Goal: Information Seeking & Learning: Learn about a topic

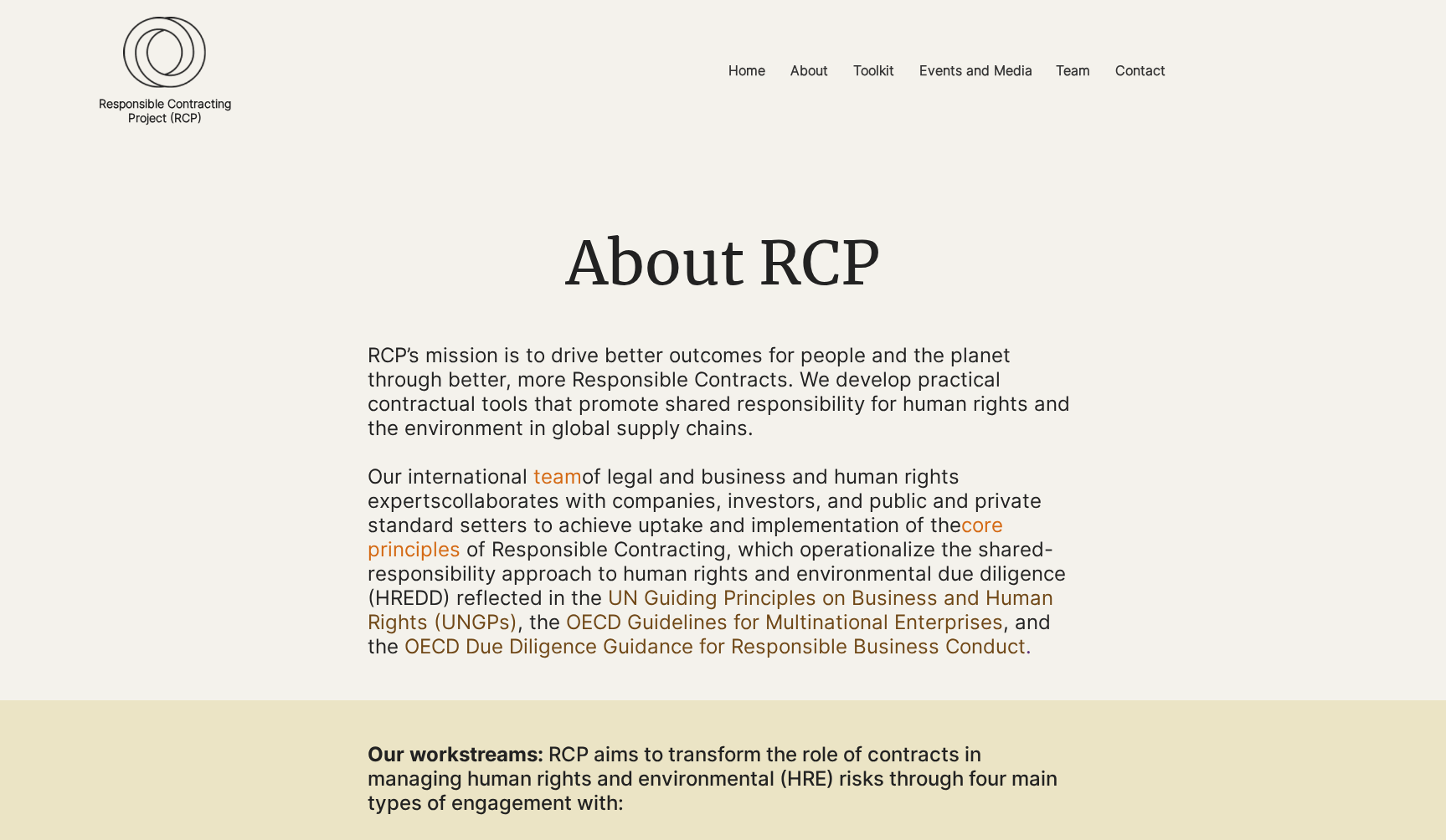
click at [162, 69] on img at bounding box center [164, 52] width 83 height 72
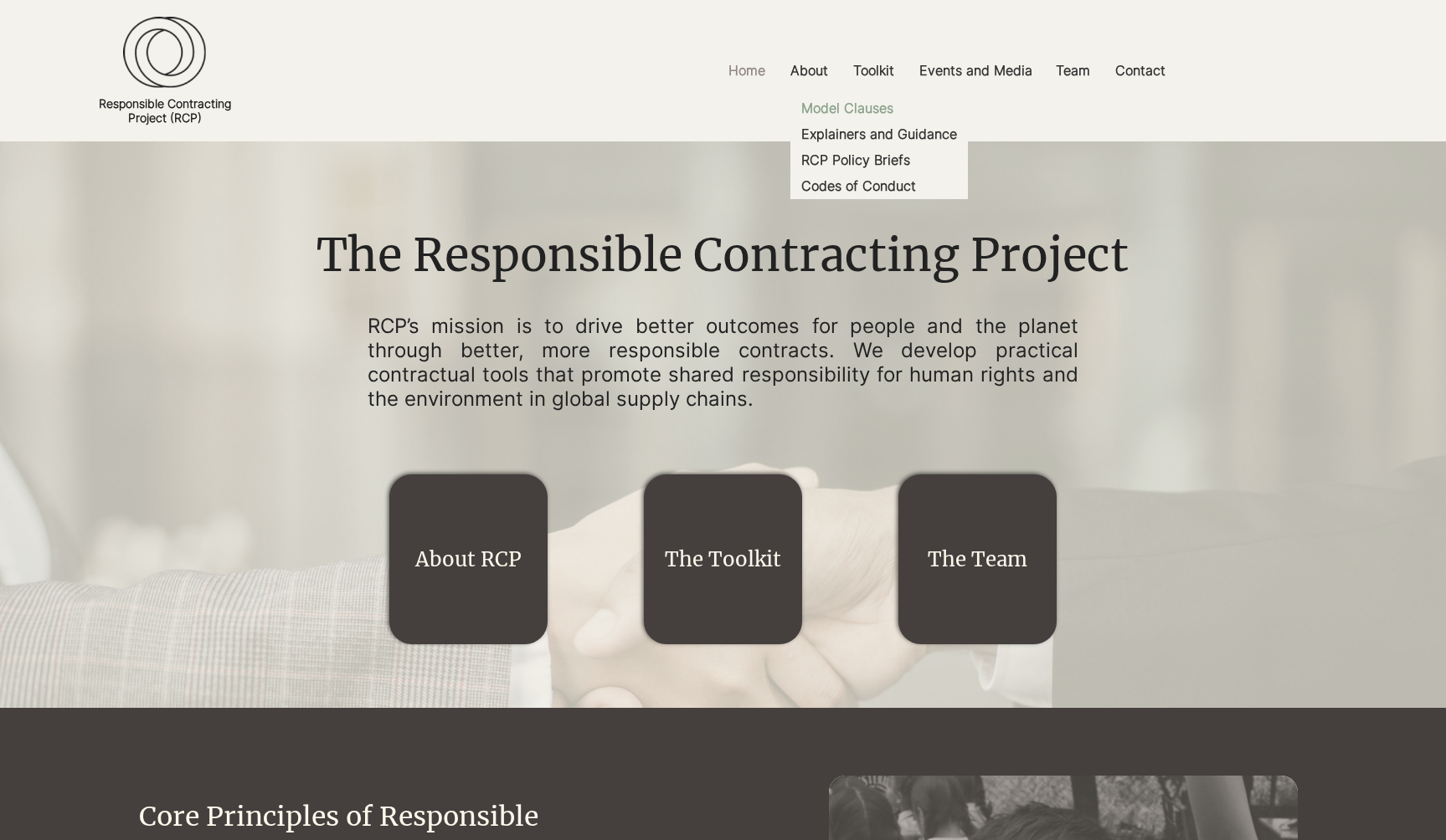
click at [852, 106] on p "Model Clauses" at bounding box center [847, 108] width 106 height 26
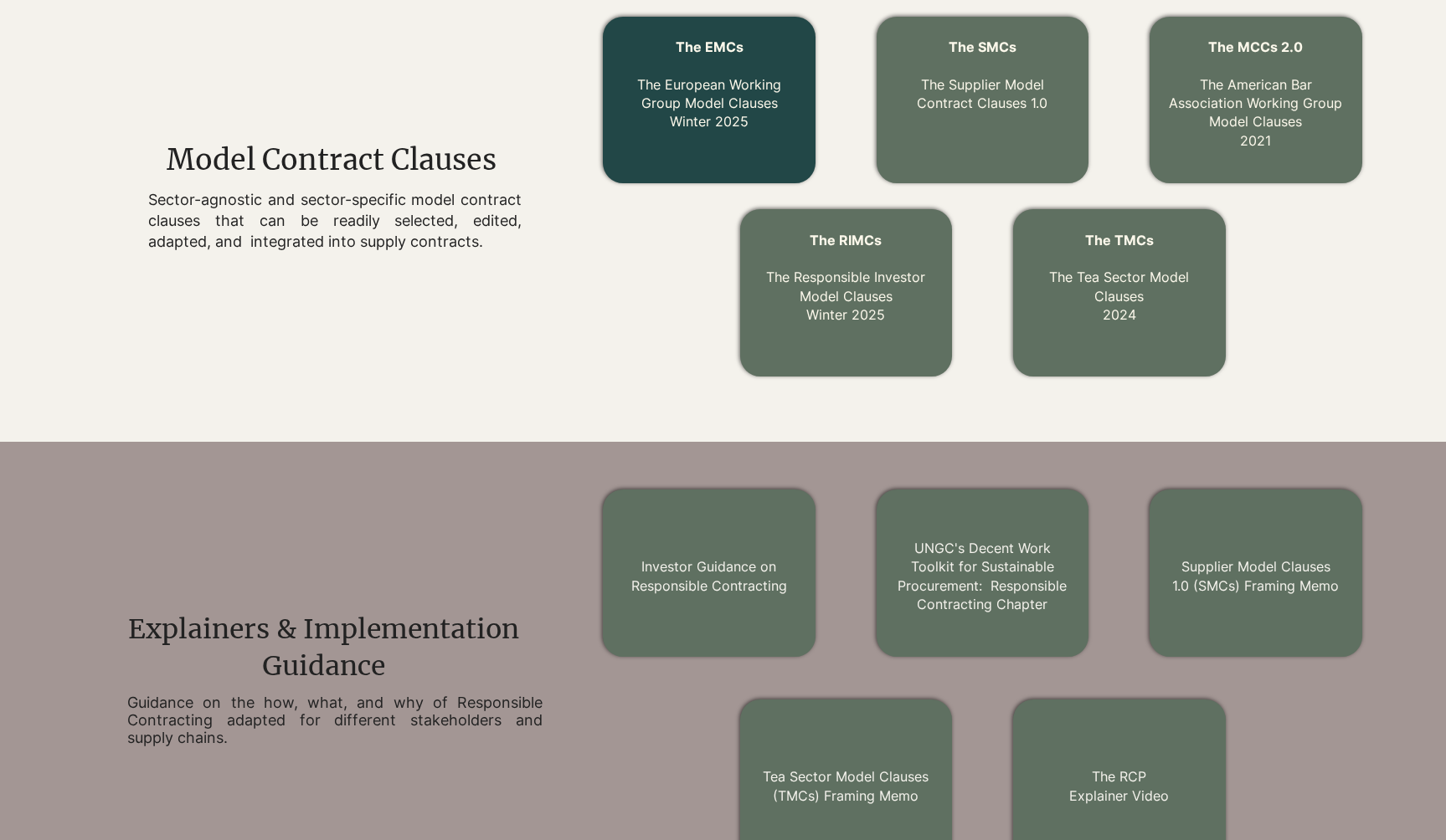
scroll to position [603, 0]
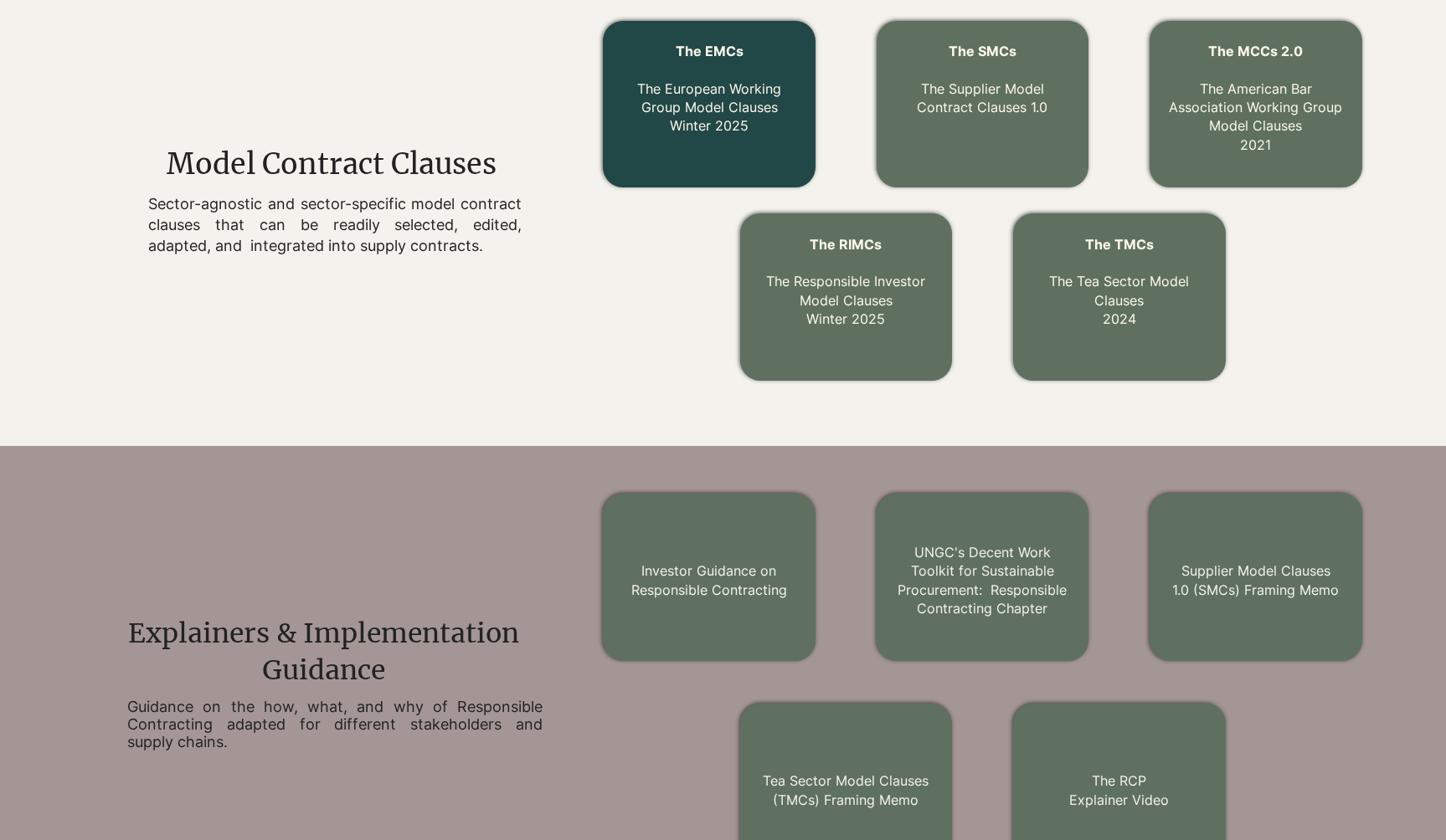
click at [716, 56] on span "The EMCs" at bounding box center [710, 50] width 67 height 16
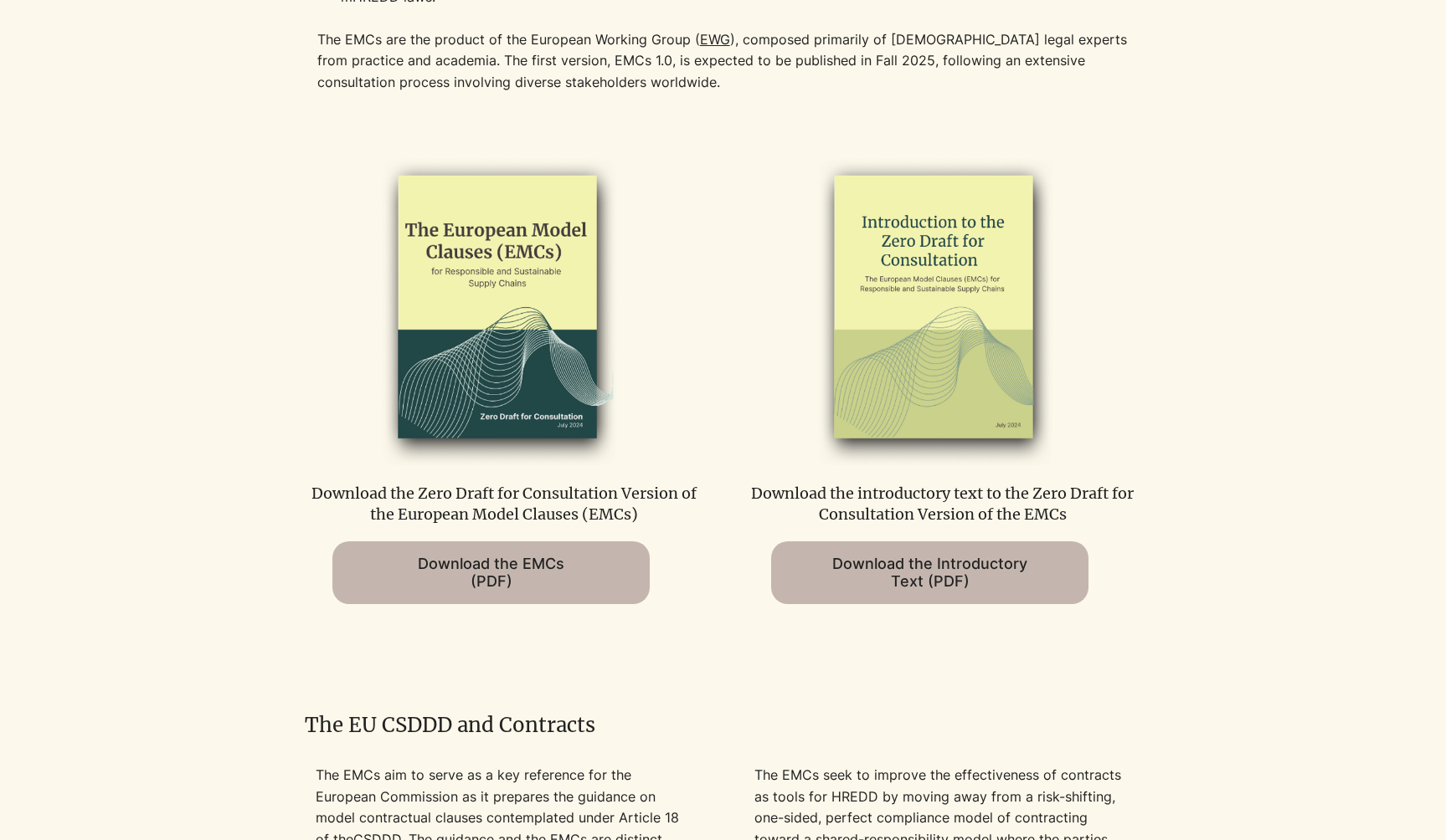
scroll to position [971, 0]
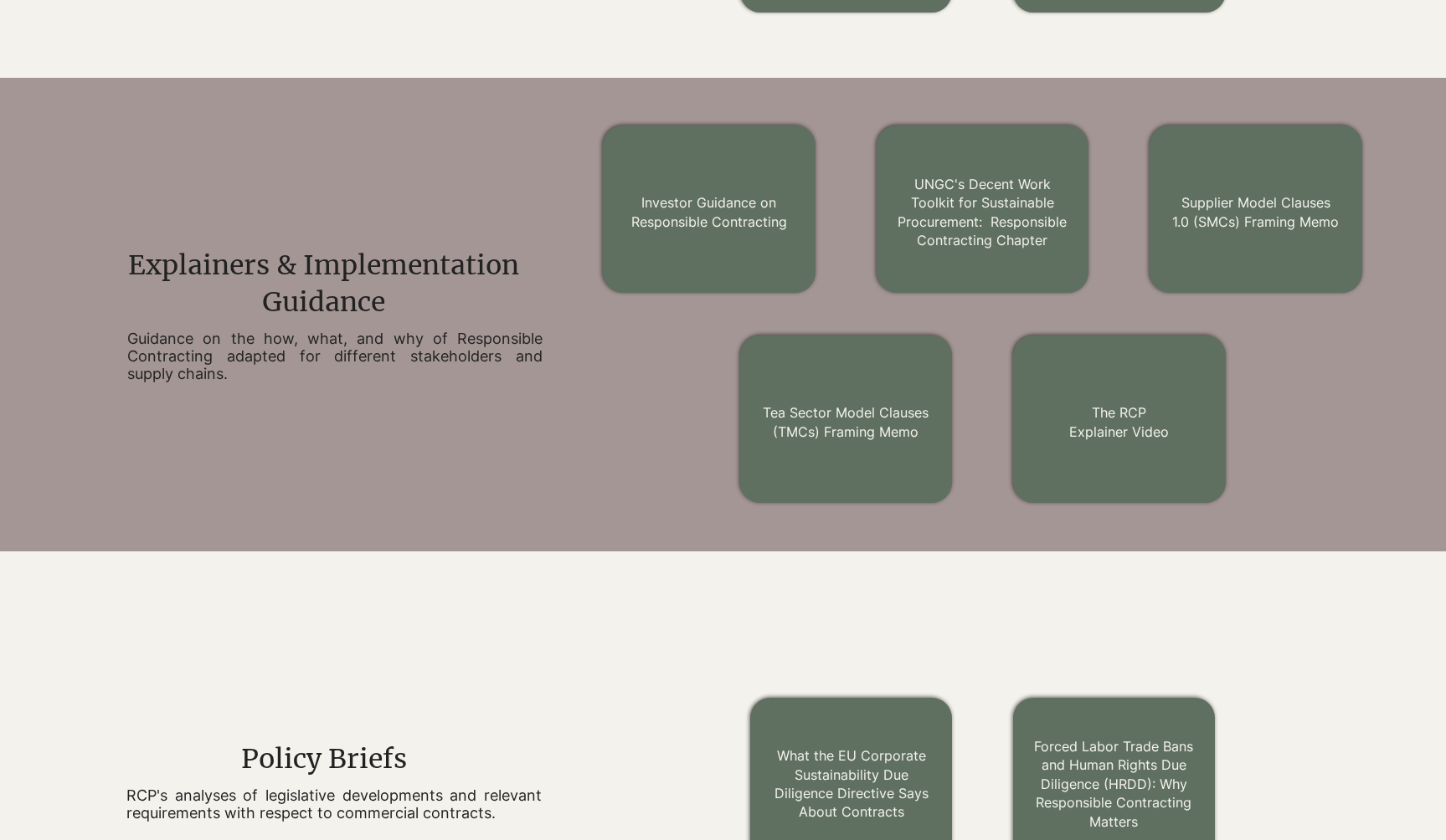
scroll to position [603, 0]
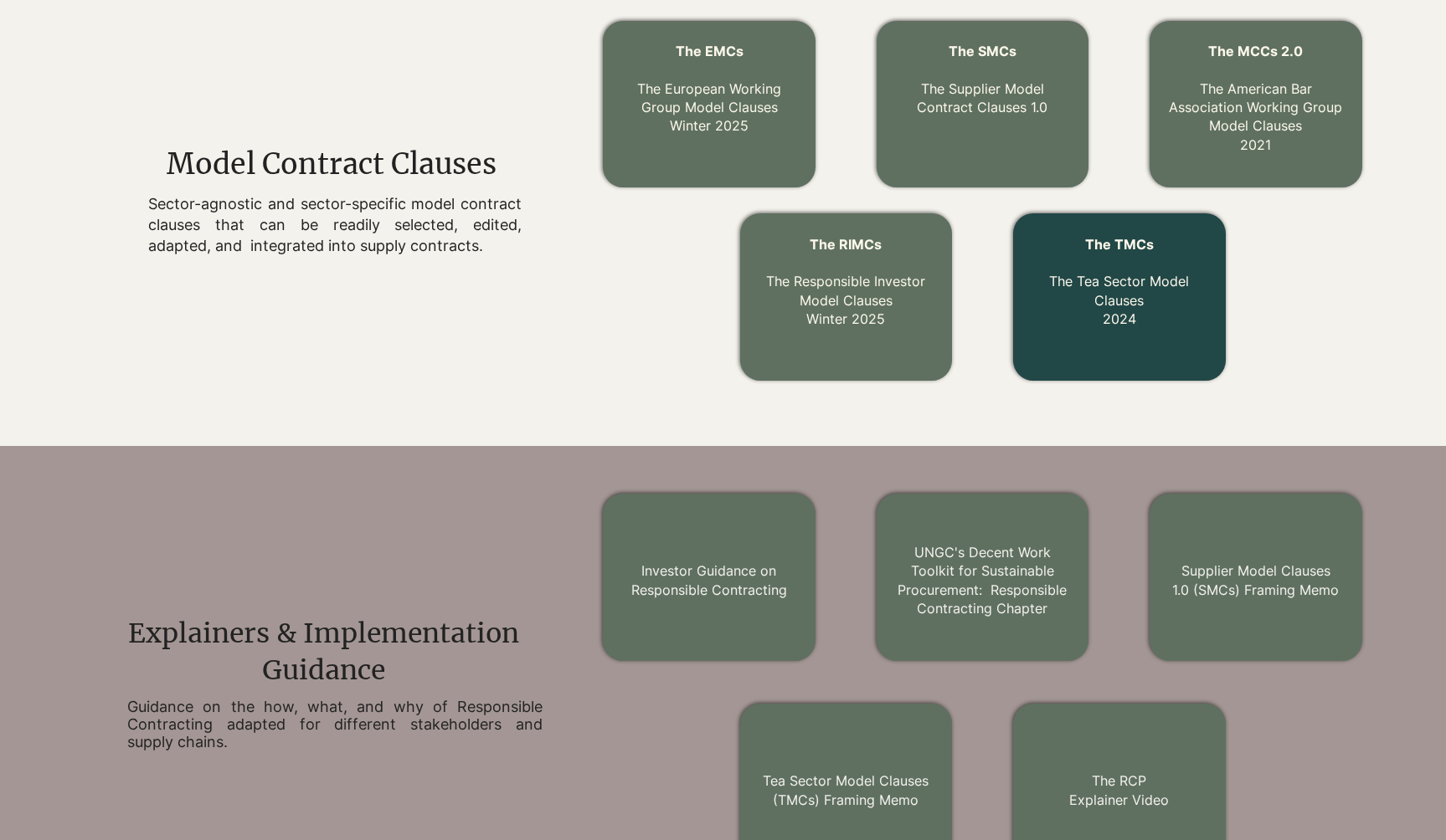
click at [1118, 239] on span "The TMCs" at bounding box center [1119, 244] width 68 height 16
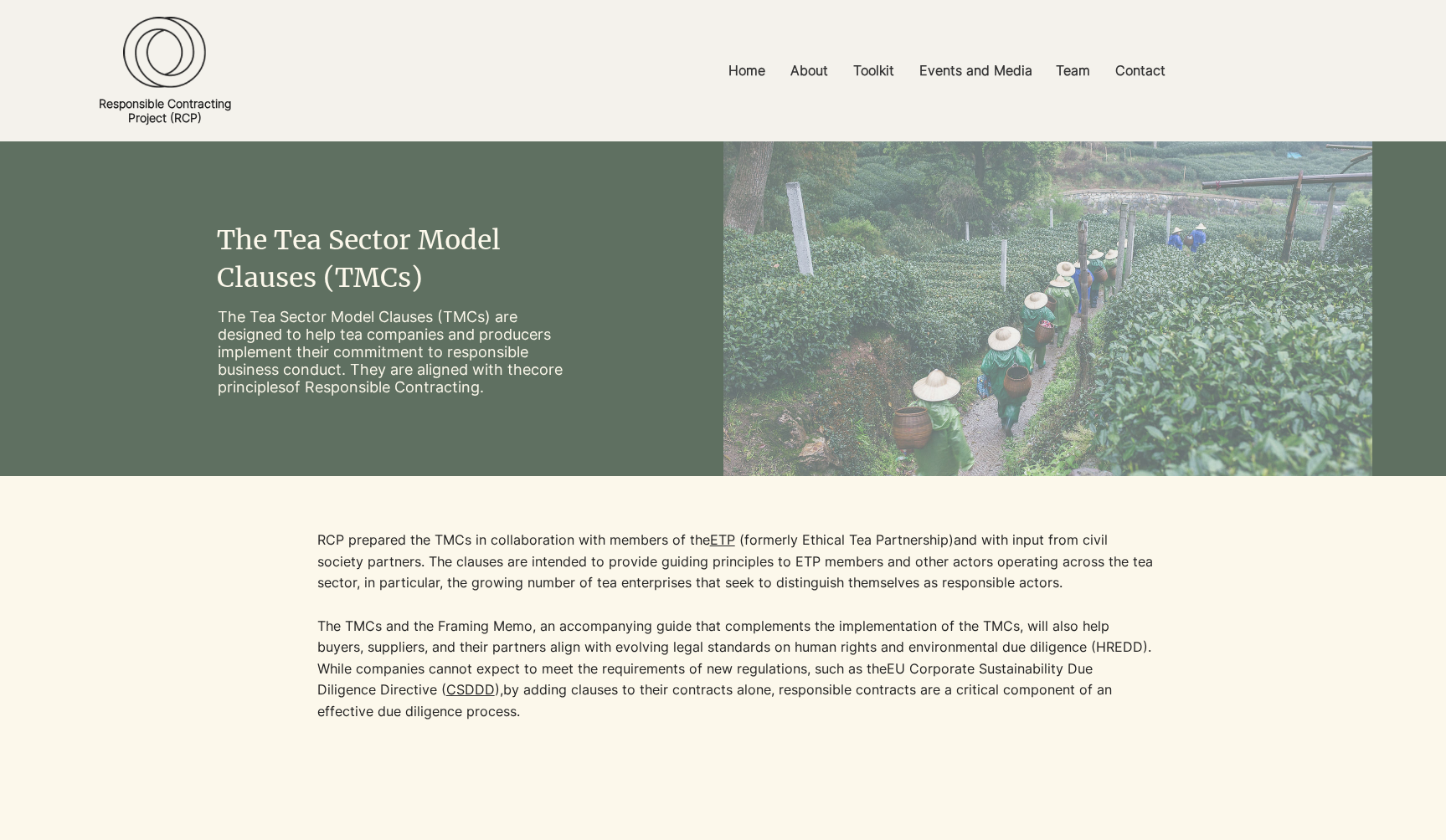
scroll to position [603, 0]
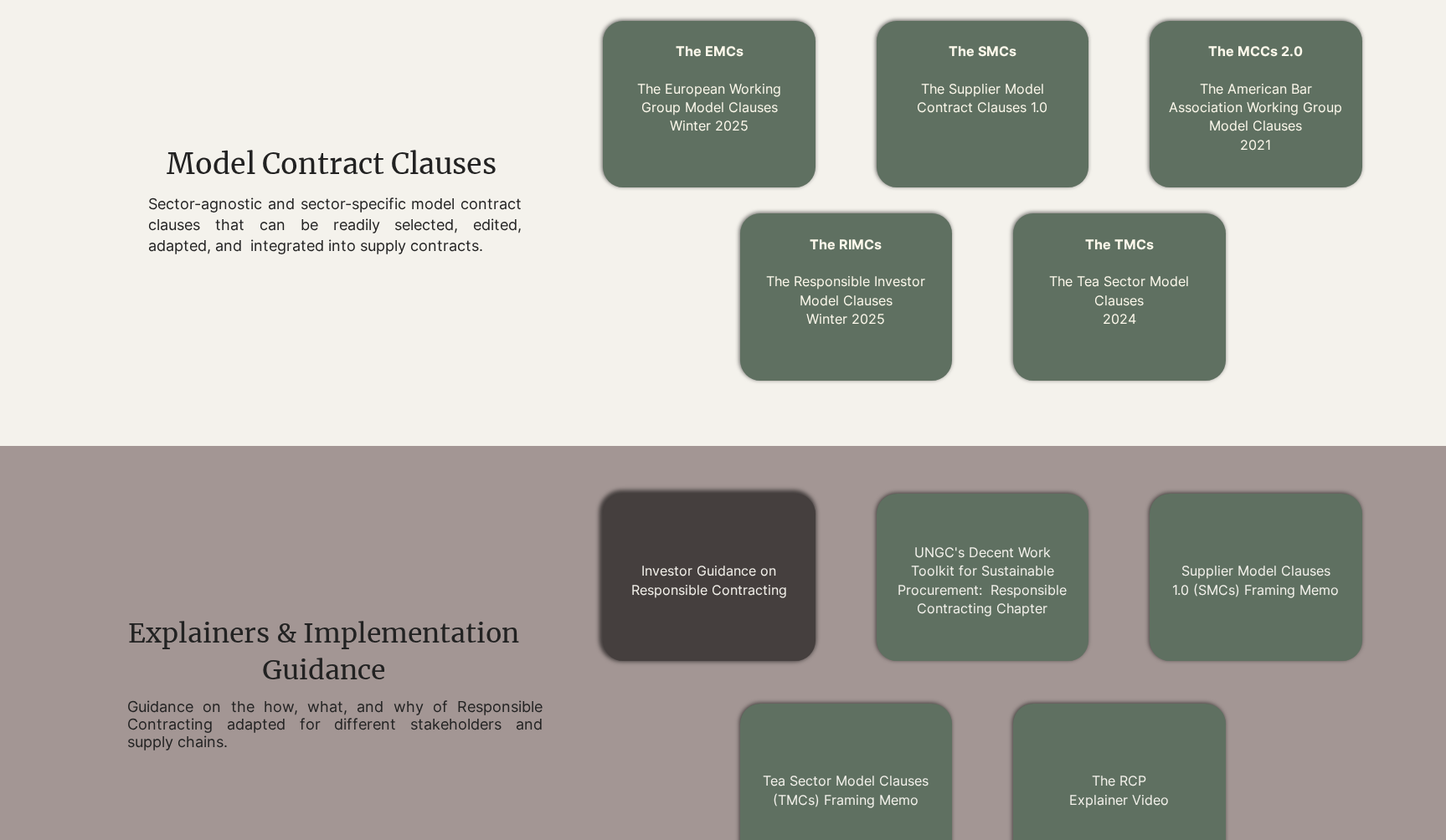
click at [699, 567] on link "Investor Guidance on Responsible Contracting" at bounding box center [709, 580] width 156 height 35
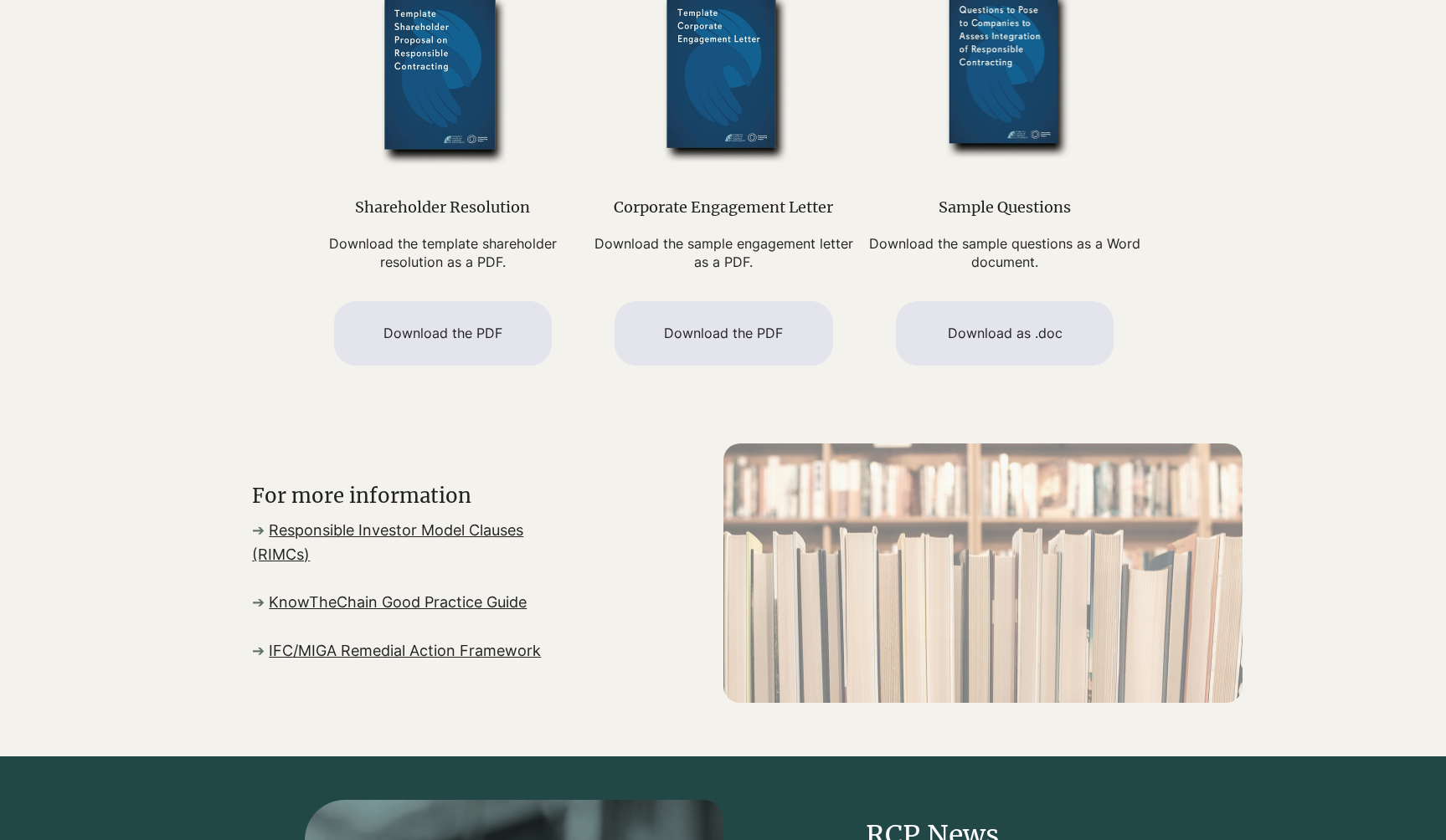
scroll to position [1315, 0]
